Goal: Task Accomplishment & Management: Complete application form

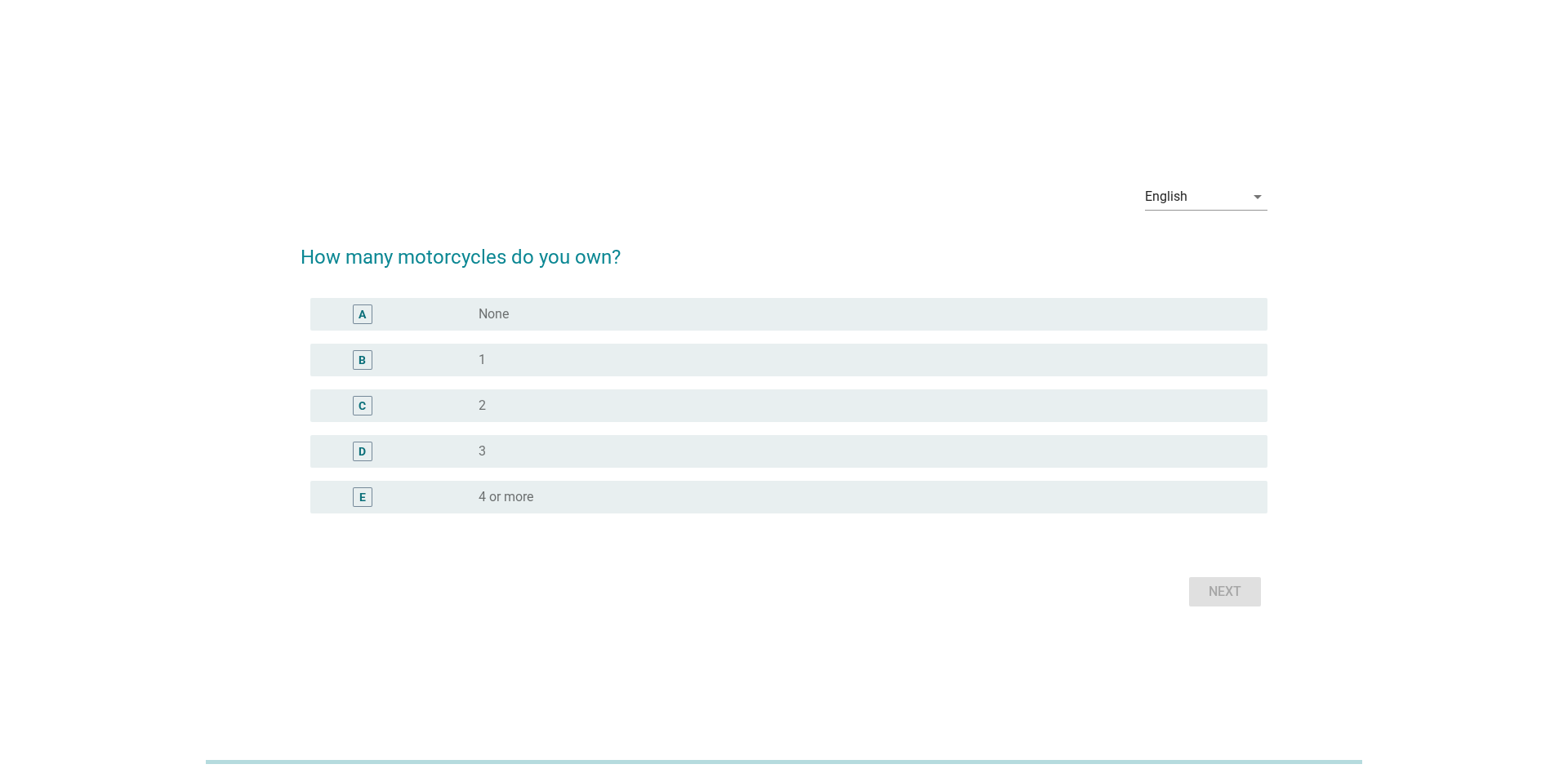
click at [626, 398] on div "radio_button_unchecked 2" at bounding box center [860, 406] width 763 height 16
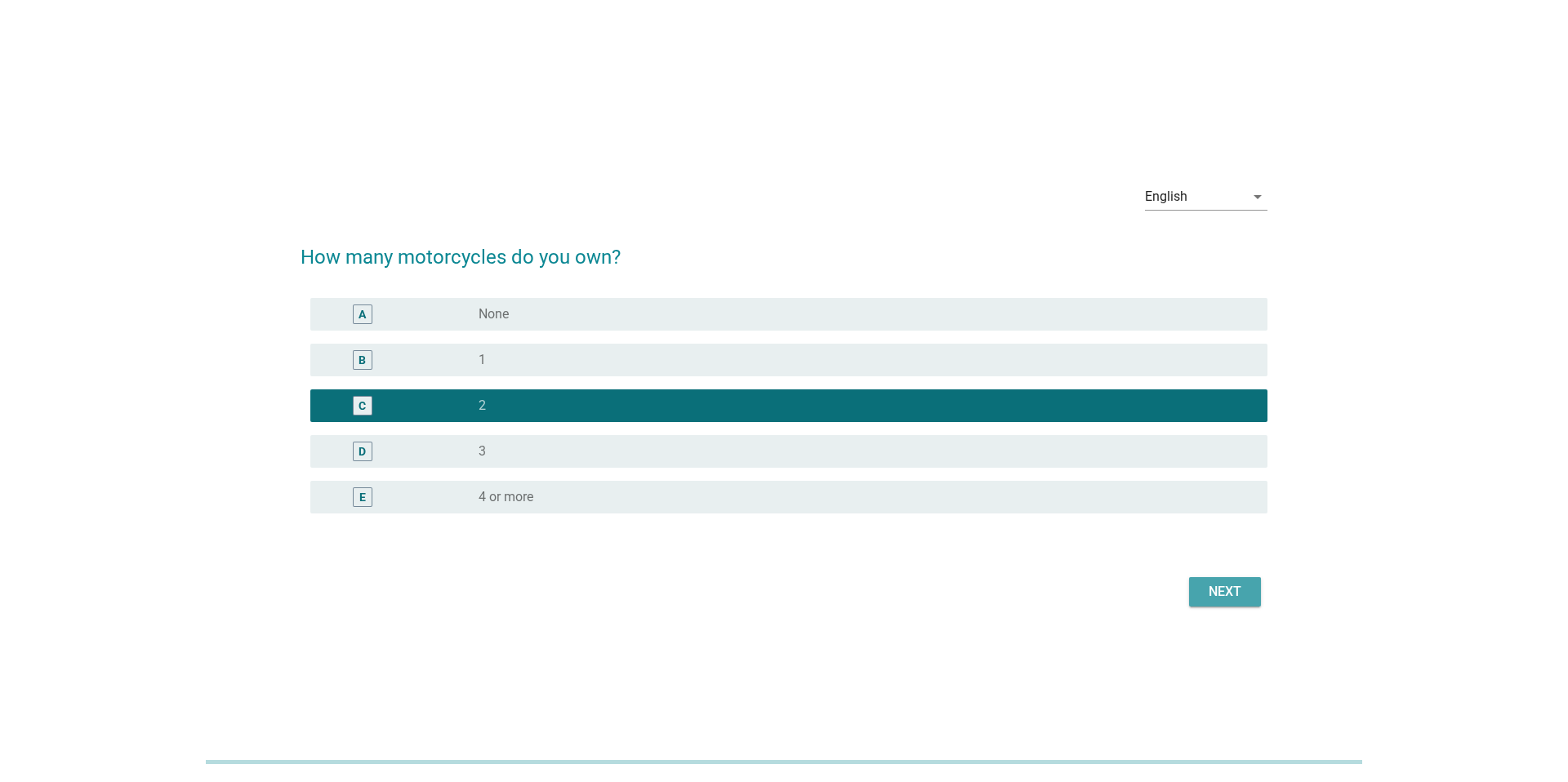
click at [1227, 588] on div "Next" at bounding box center [1225, 591] width 46 height 20
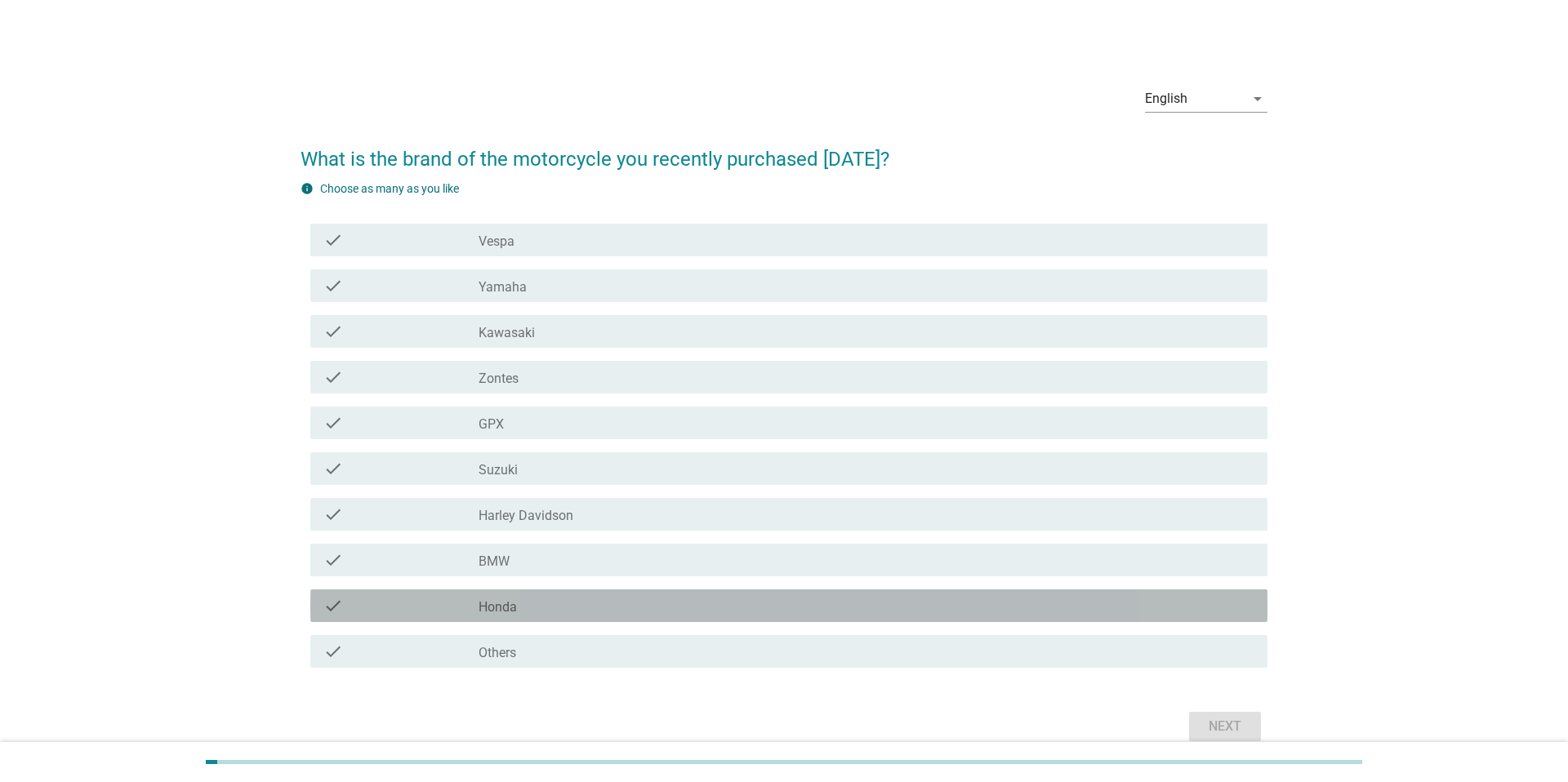
click at [549, 604] on div "check_box_outline_blank Honda" at bounding box center [867, 605] width 776 height 20
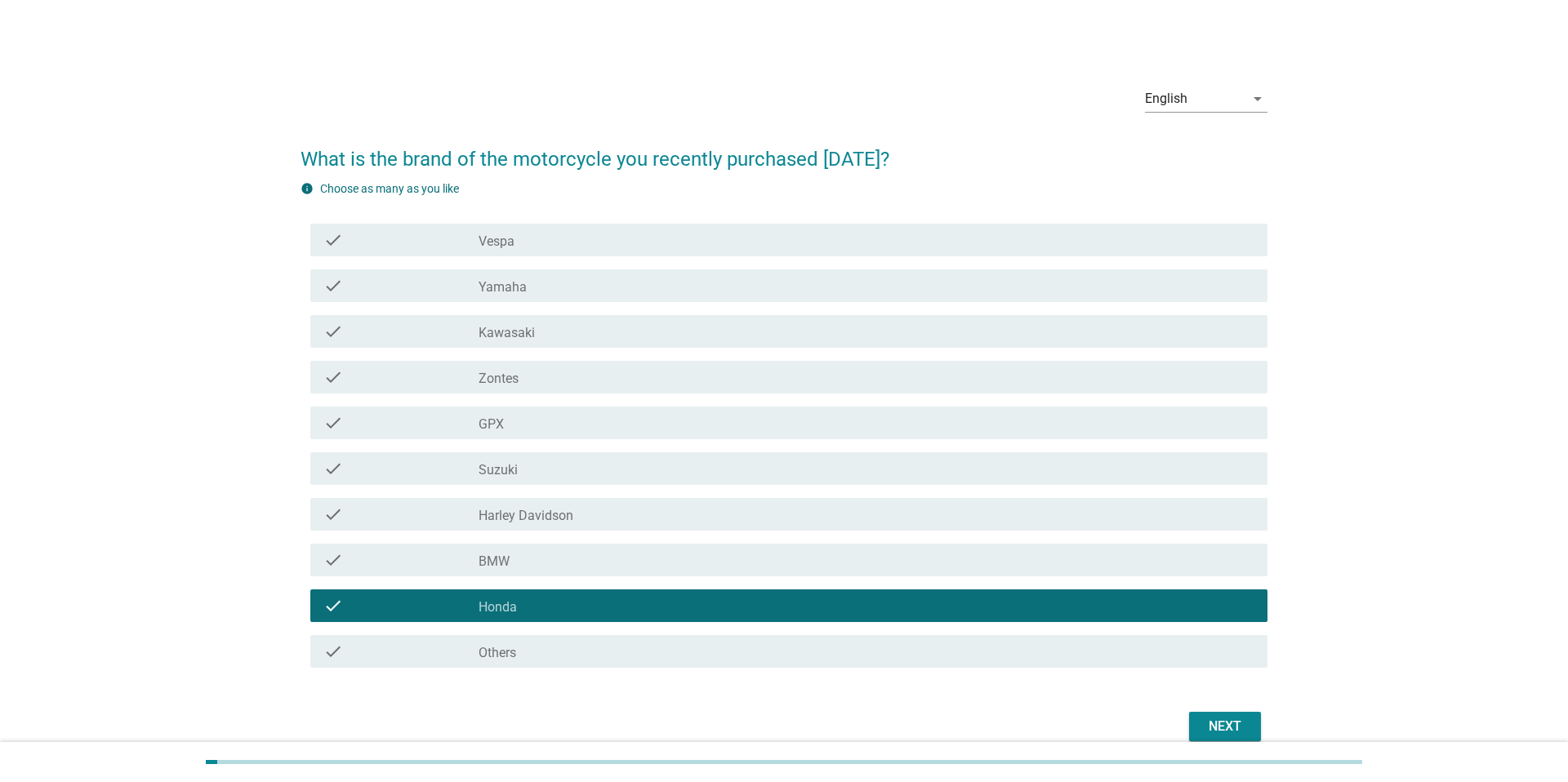
click at [611, 288] on div "check_box_outline_blank Yamaha" at bounding box center [867, 285] width 776 height 20
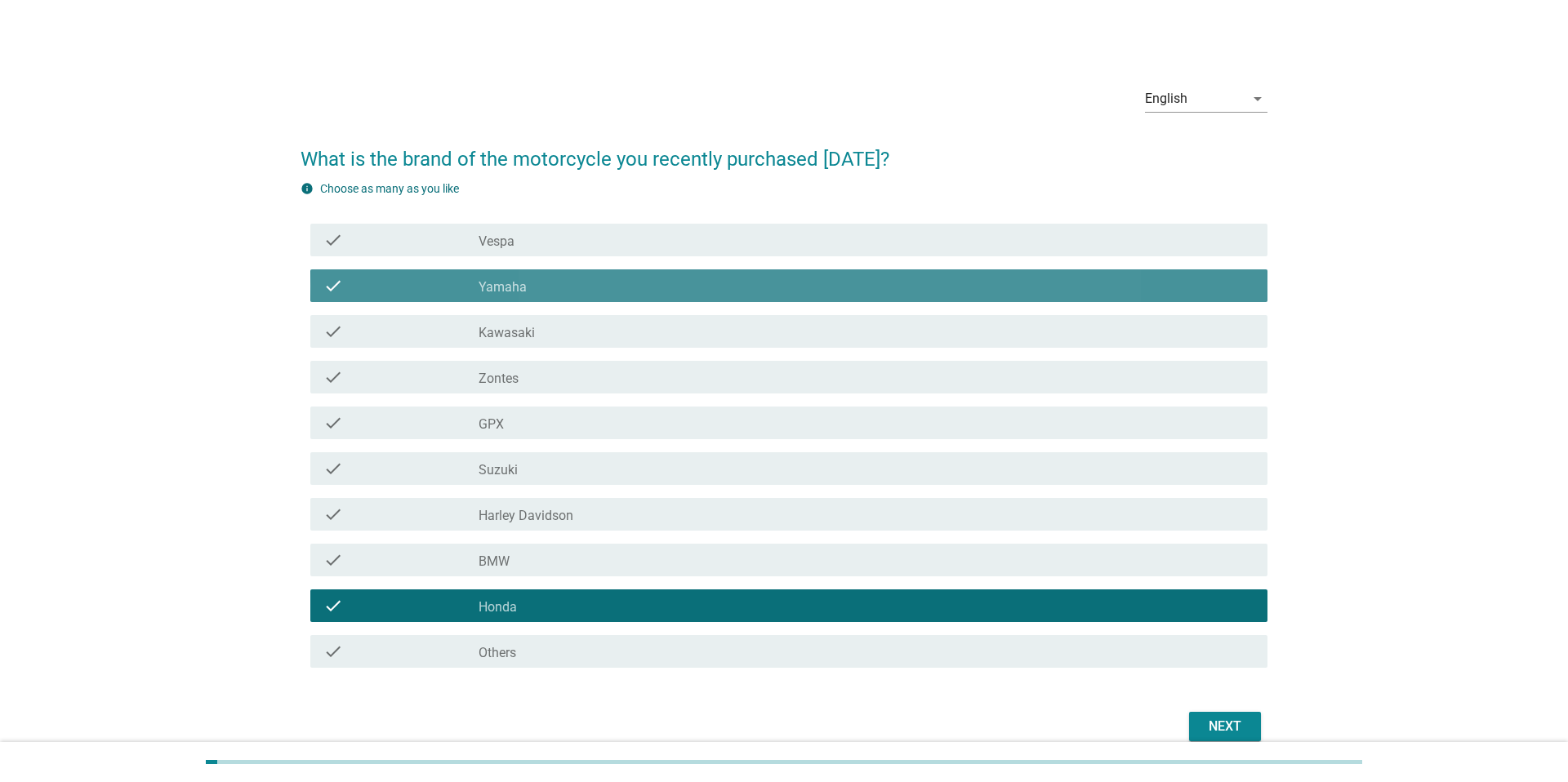
click at [613, 289] on div "check_box_outline_blank Yamaha" at bounding box center [867, 285] width 776 height 20
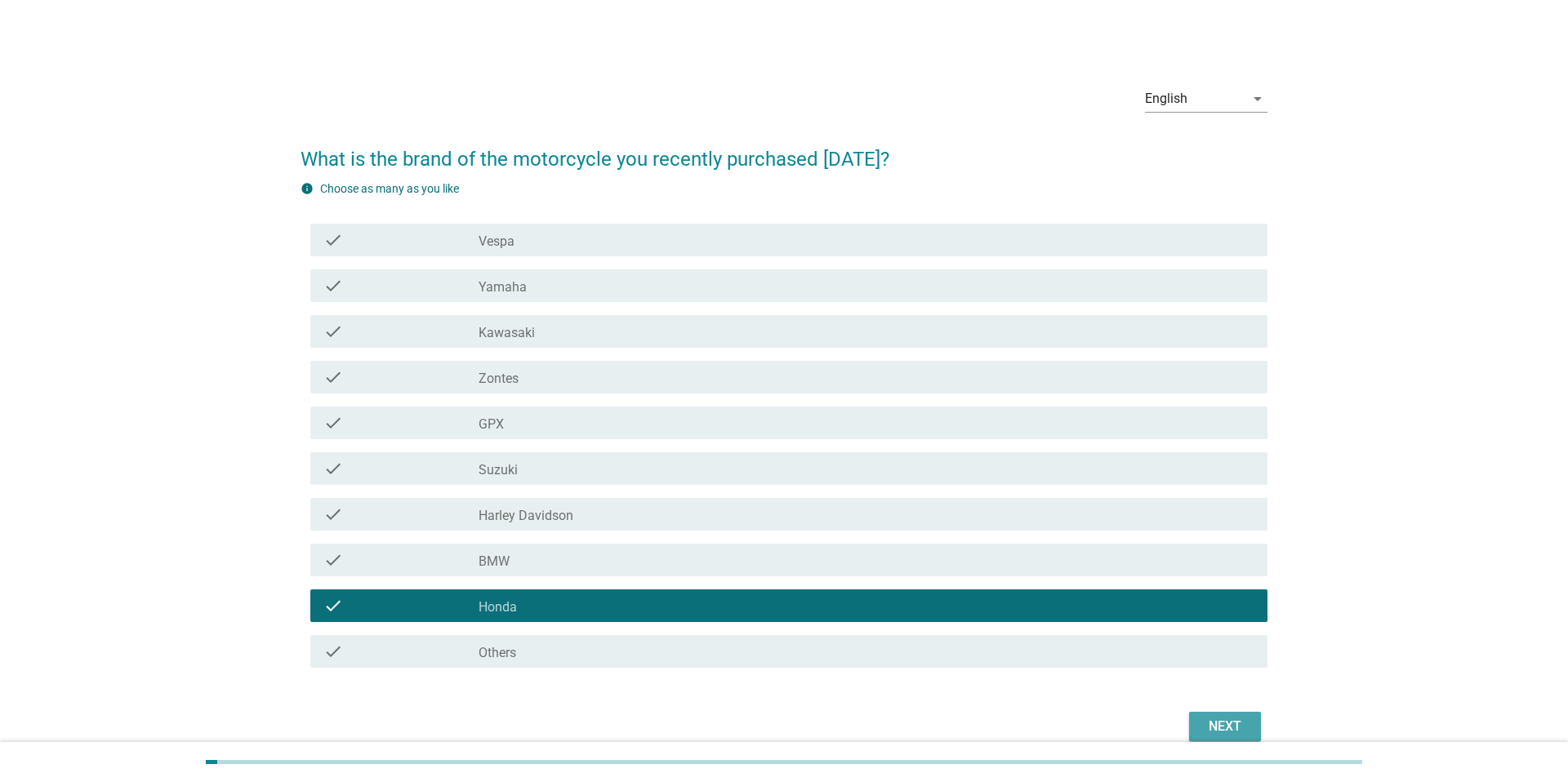
click at [1216, 714] on button "Next" at bounding box center [1225, 726] width 72 height 29
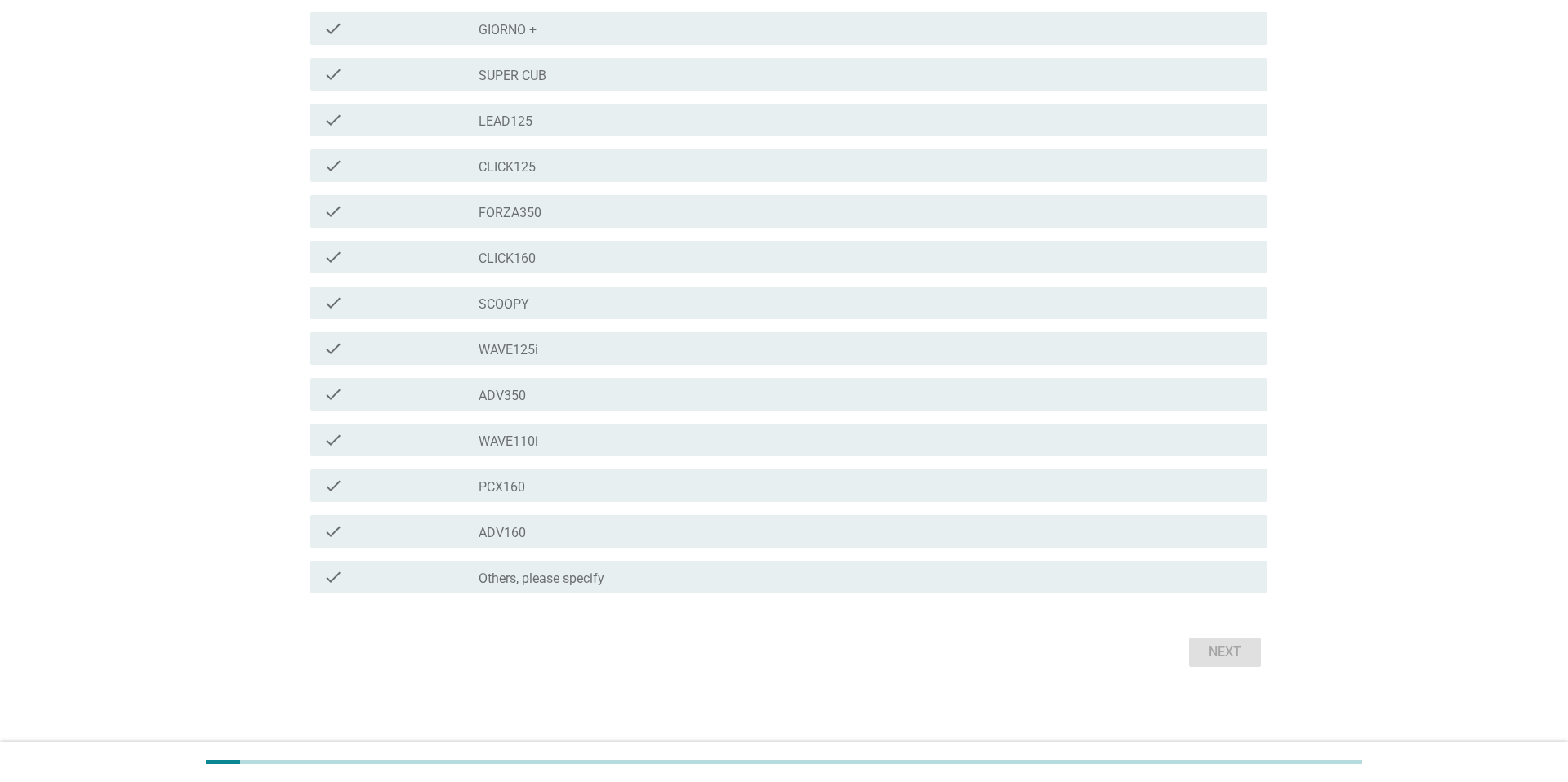
scroll to position [213, 0]
click at [571, 442] on div "check_box_outline_blank WAVE110i" at bounding box center [867, 438] width 776 height 20
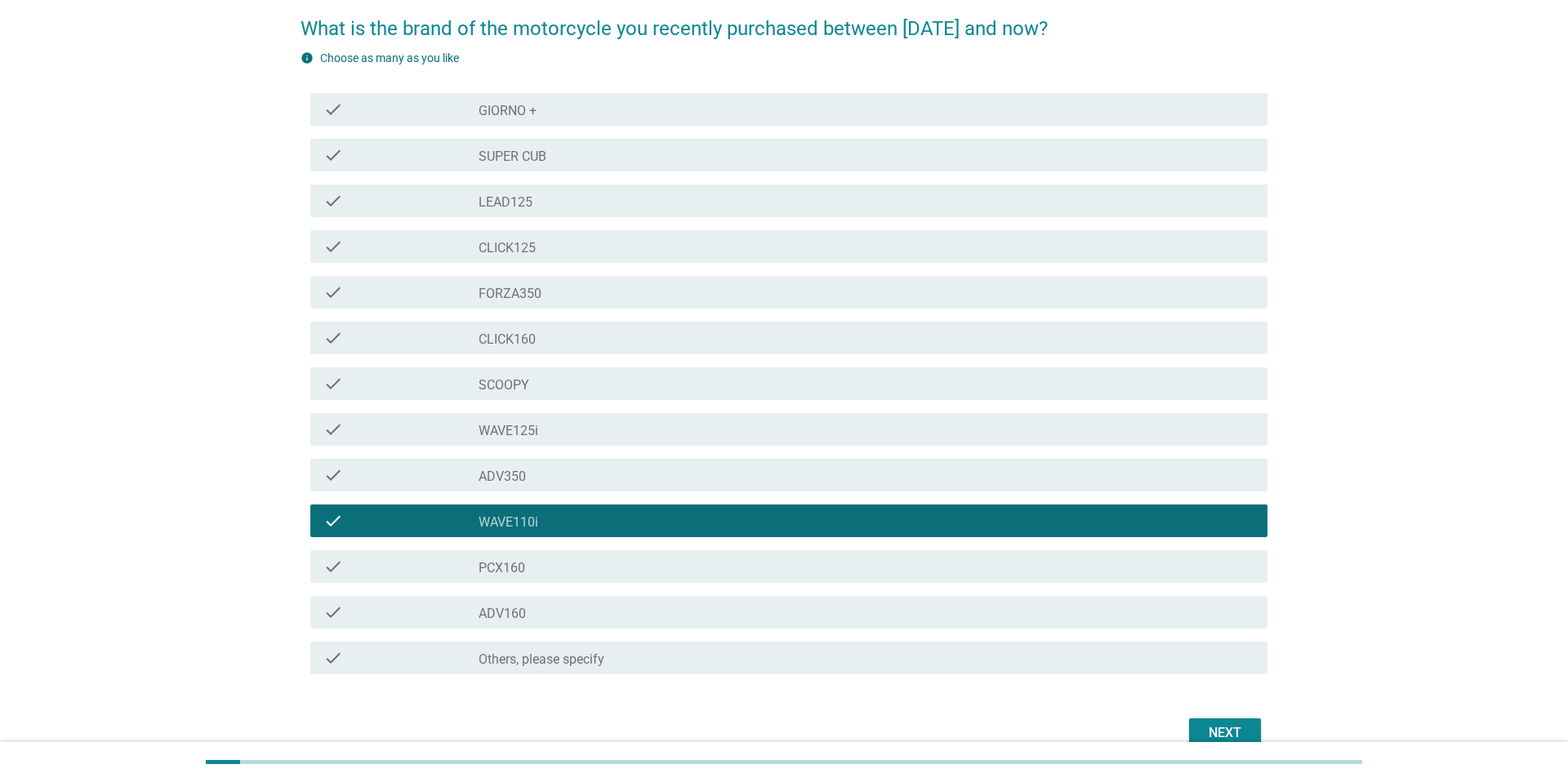
scroll to position [116, 0]
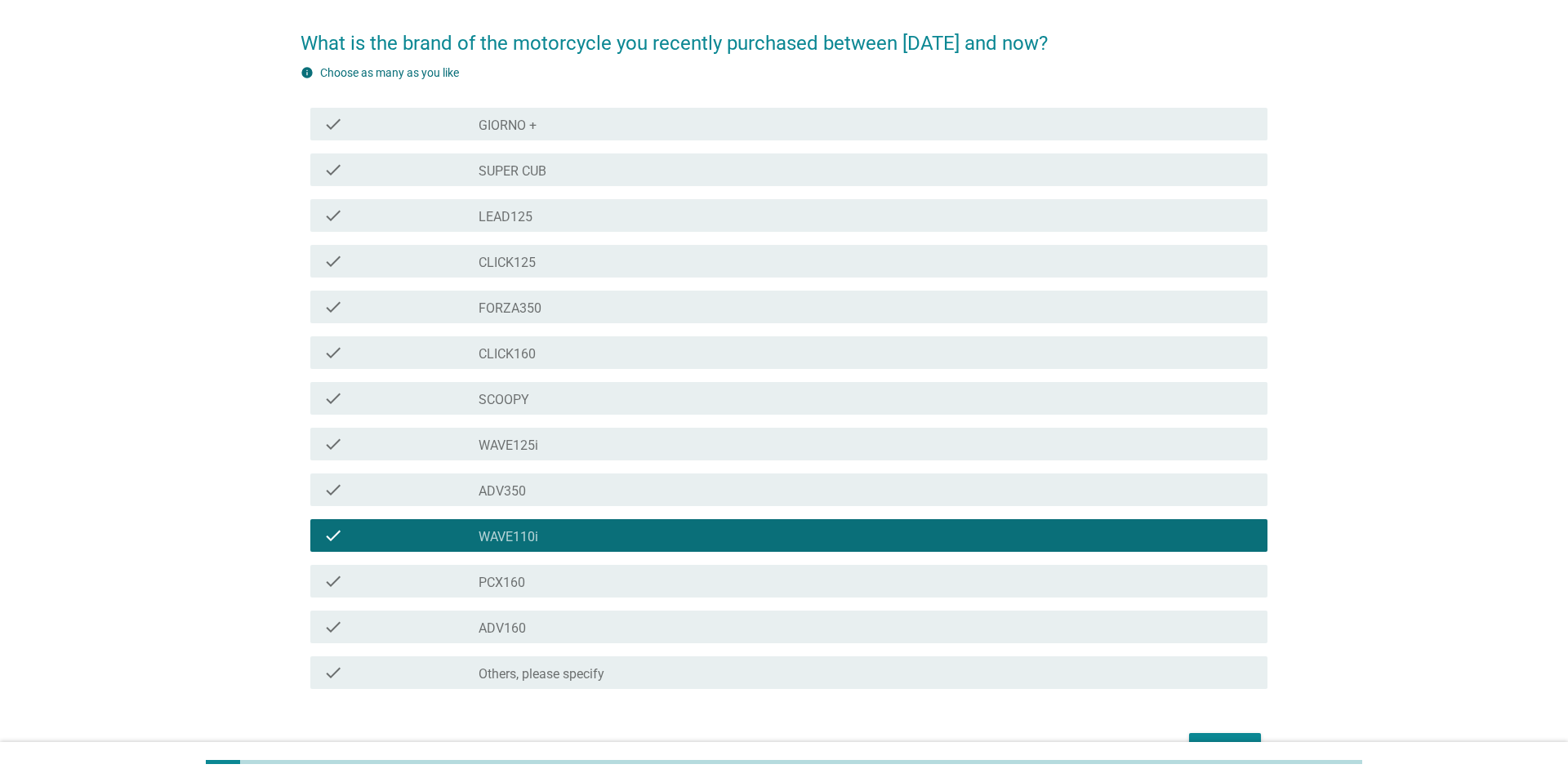
click at [596, 357] on div "check_box_outline_blank CLICK160" at bounding box center [867, 353] width 776 height 20
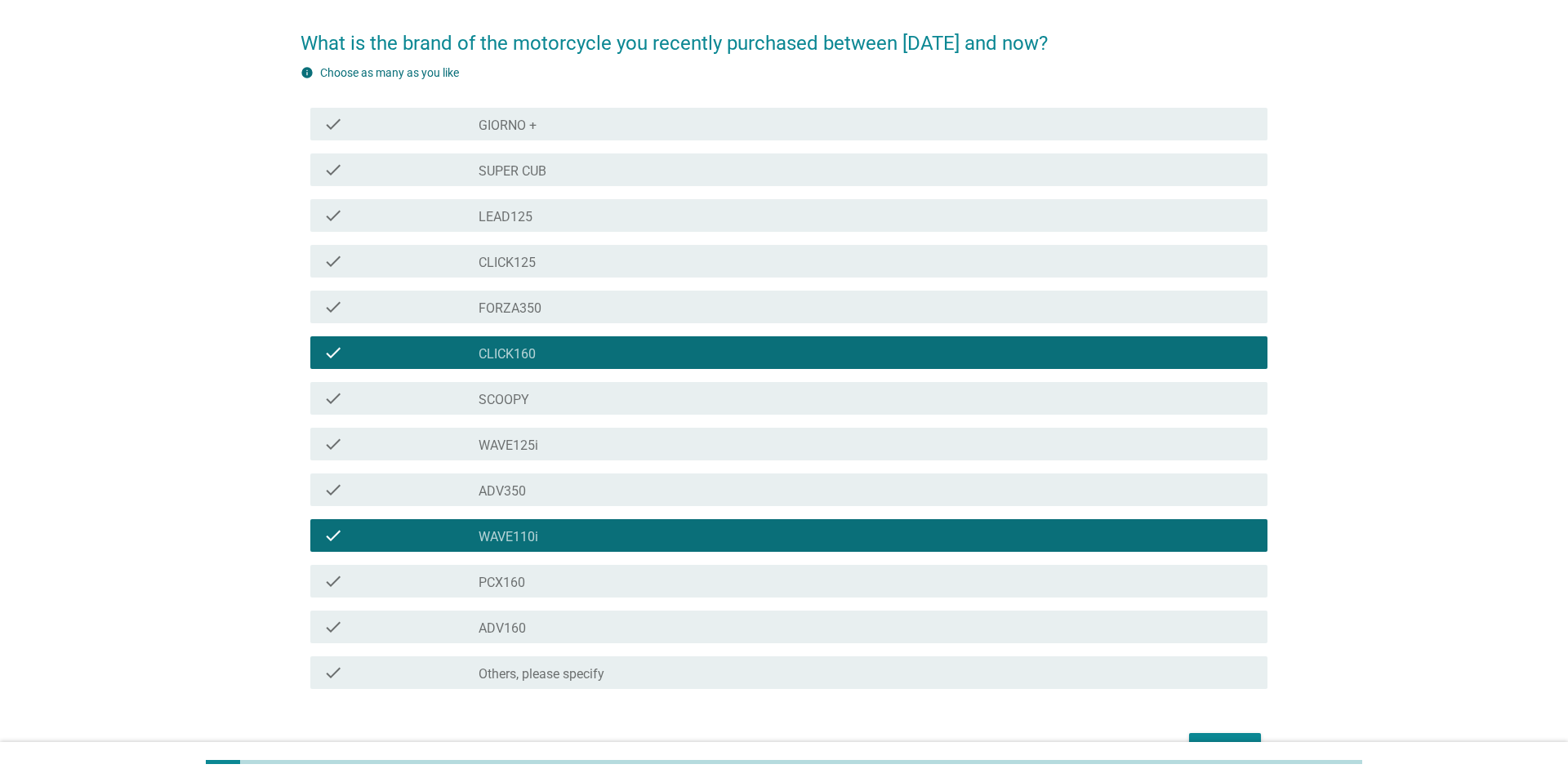
click at [639, 357] on div "check_box_outline_blank CLICK160" at bounding box center [867, 353] width 776 height 20
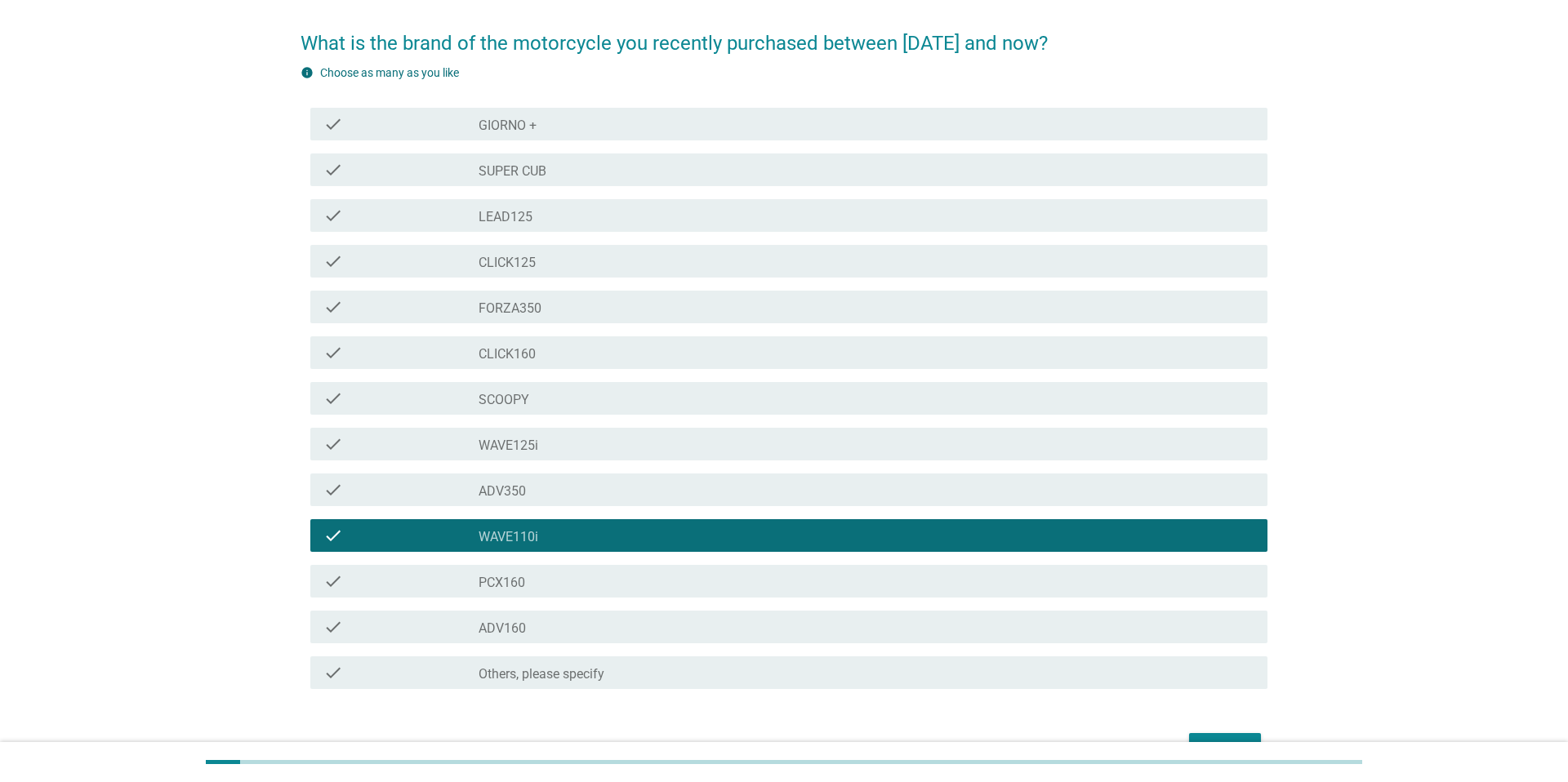
click at [648, 274] on div "check check_box_outline_blank CLICK125" at bounding box center [789, 261] width 957 height 33
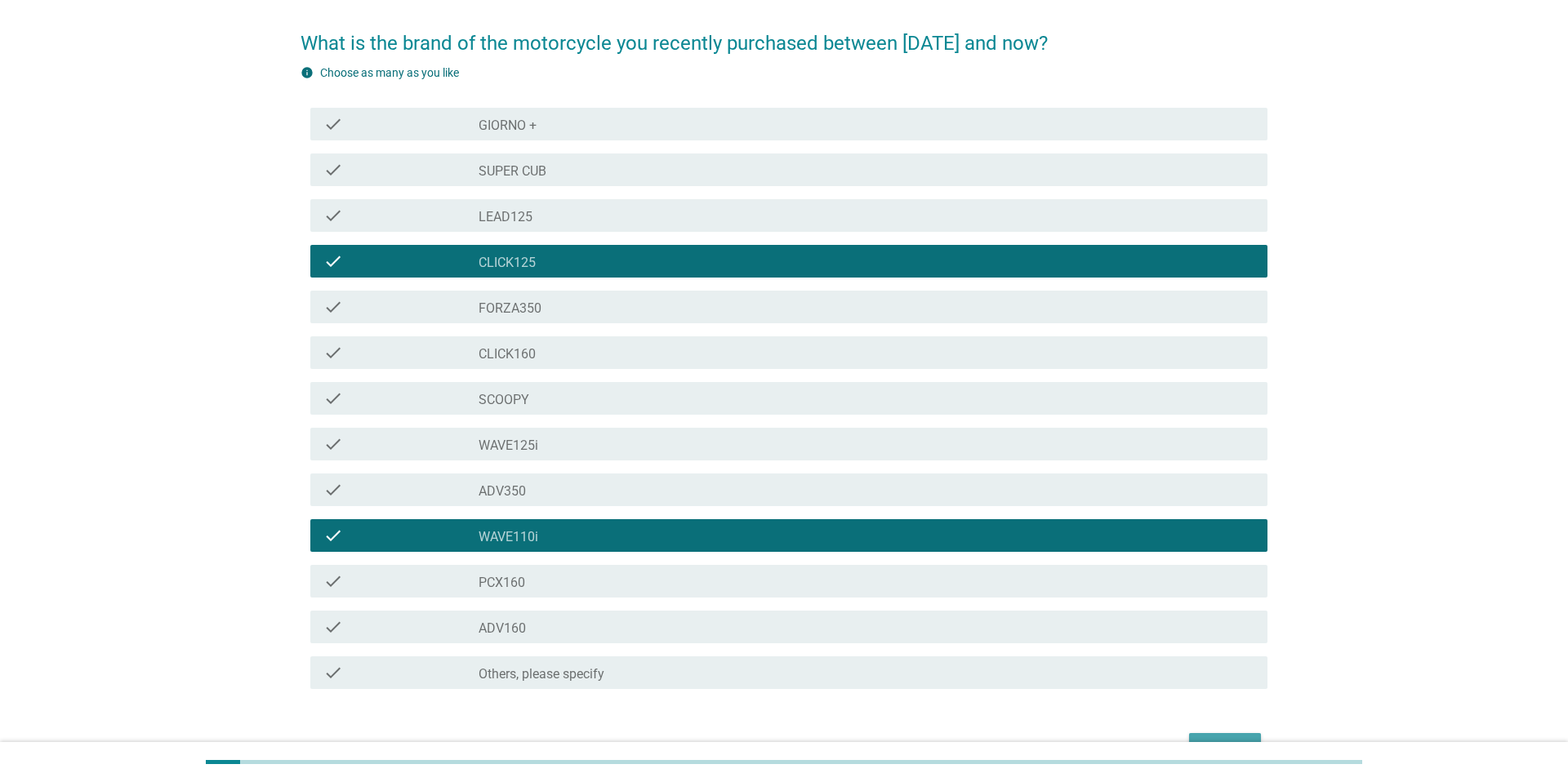
click at [1230, 736] on button "Next" at bounding box center [1225, 748] width 72 height 29
